Goal: Transaction & Acquisition: Purchase product/service

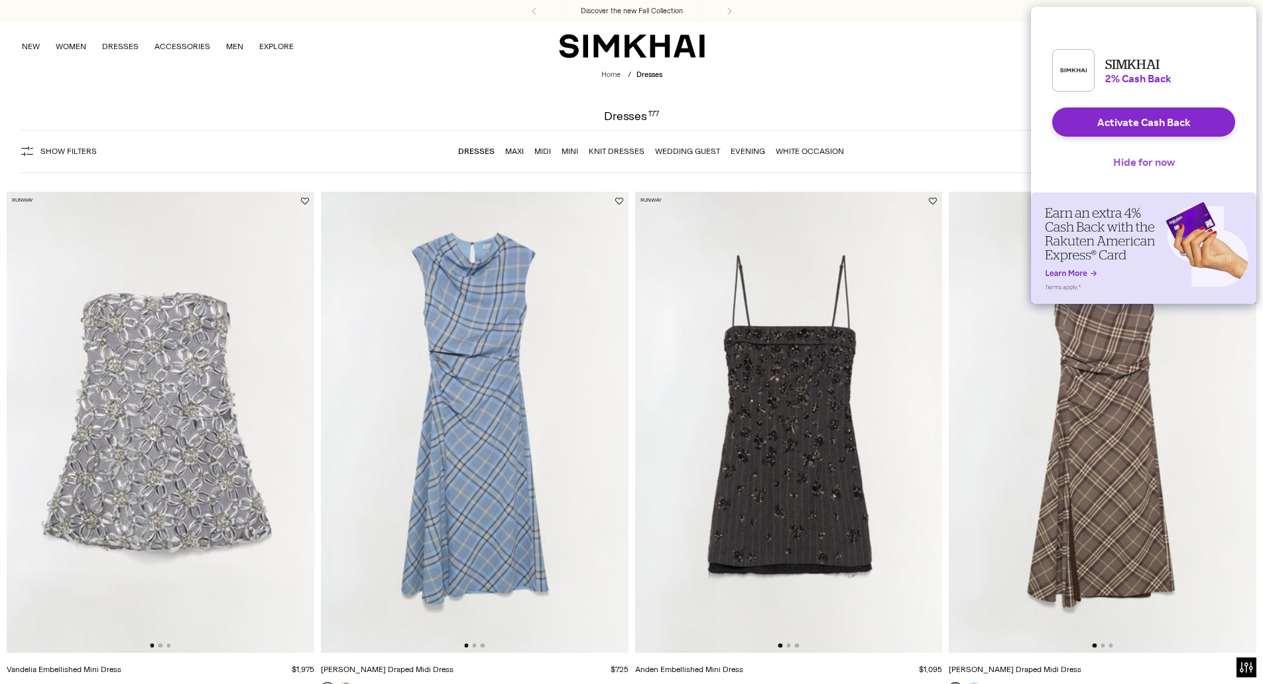
click at [1152, 170] on button "Hide for now" at bounding box center [1144, 161] width 83 height 29
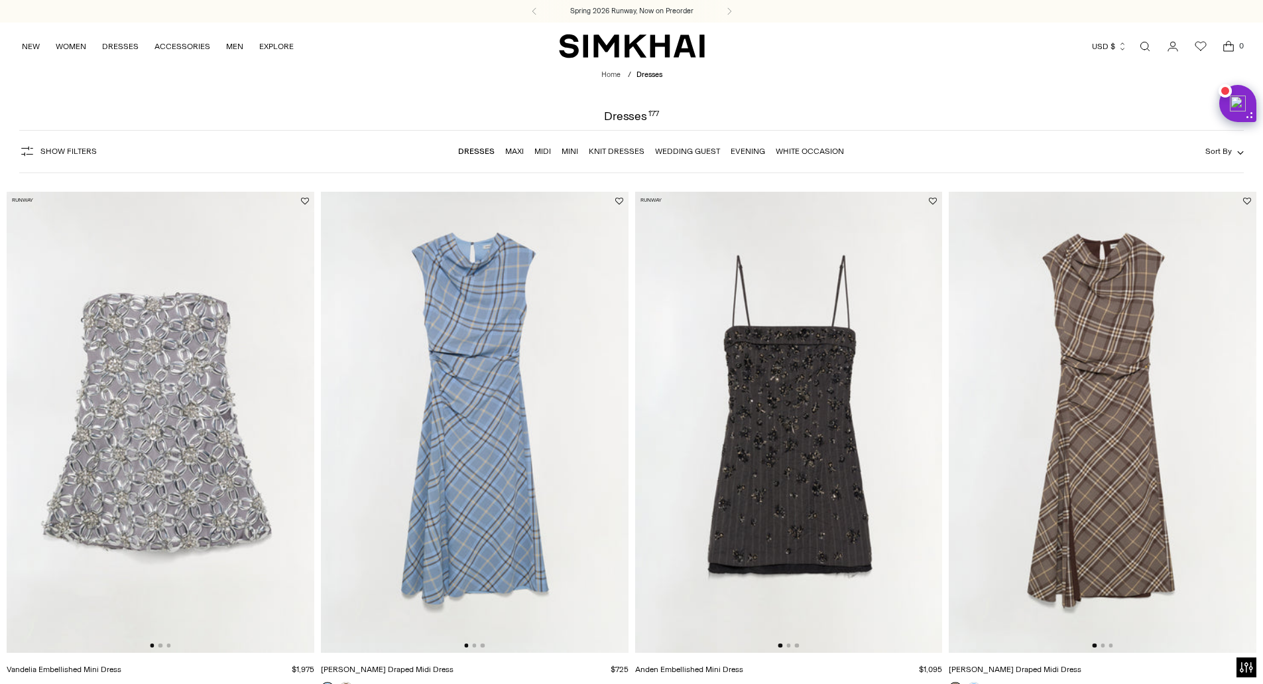
click at [1146, 50] on link "Open search modal" at bounding box center [1145, 46] width 27 height 27
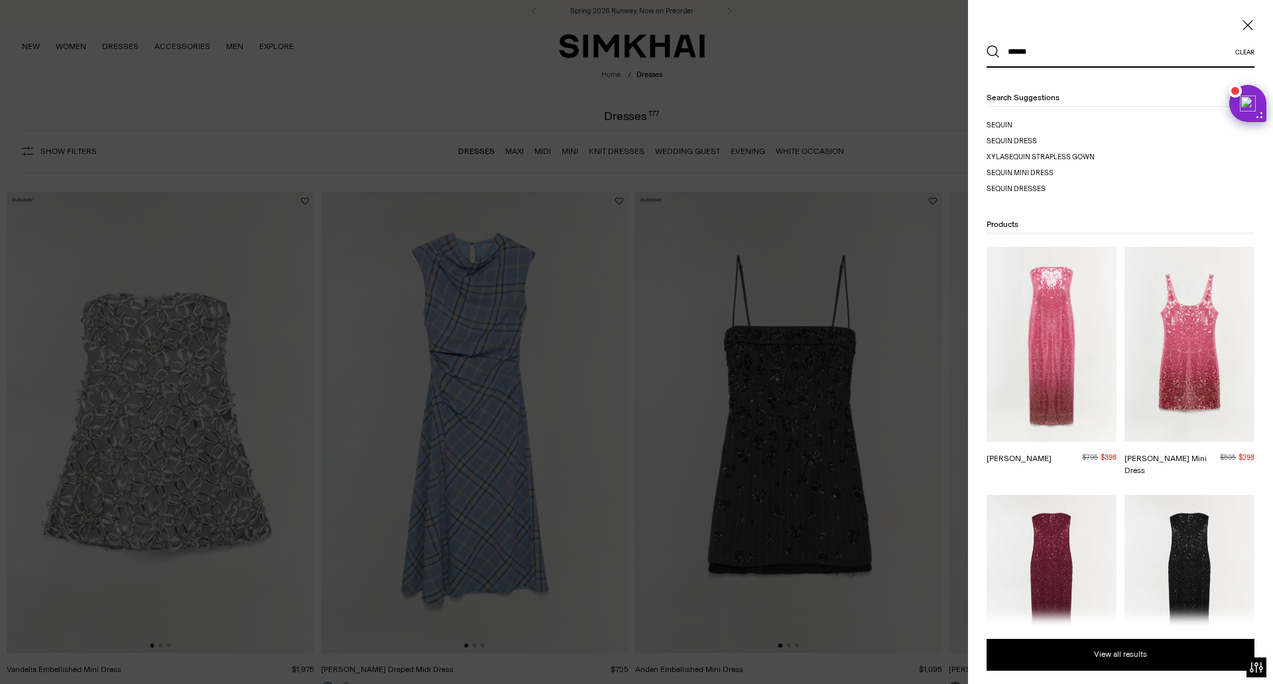
type input "******"
click at [987, 45] on button "Search" at bounding box center [993, 51] width 13 height 13
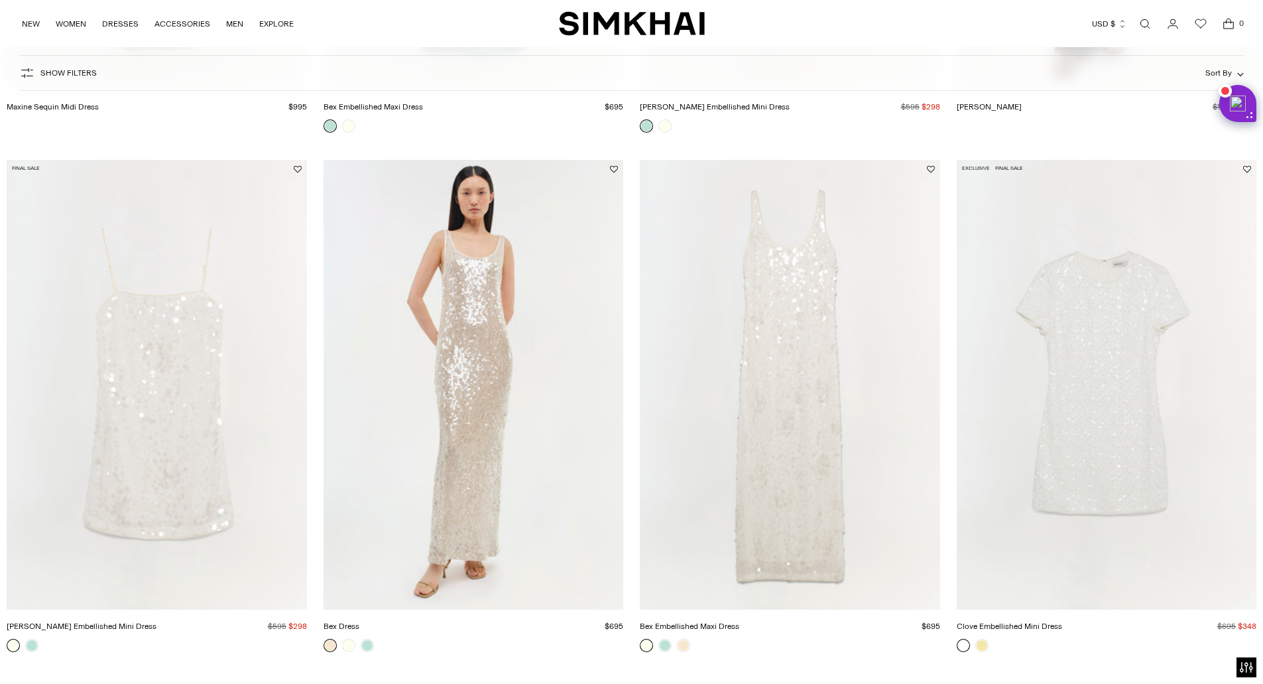
scroll to position [1937, 0]
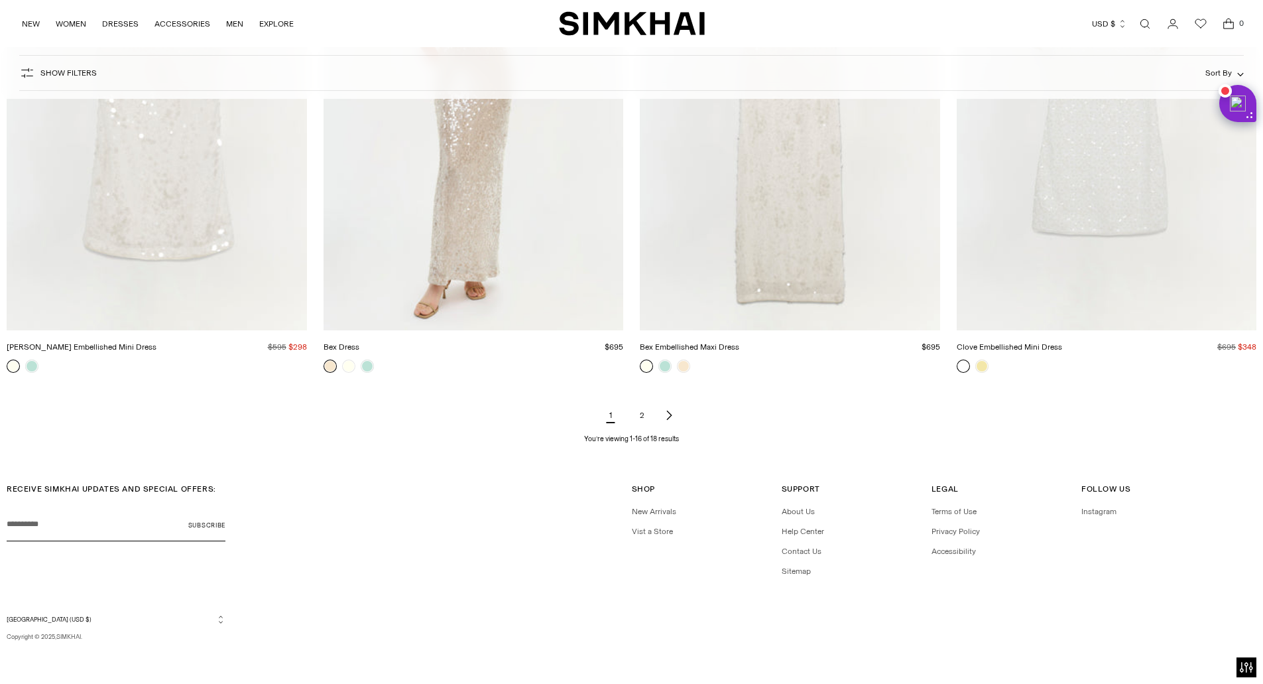
click at [645, 415] on link "2" at bounding box center [642, 415] width 27 height 27
